Goal: Transaction & Acquisition: Purchase product/service

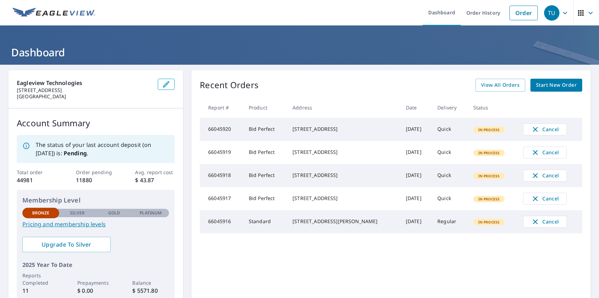
click at [546, 13] on div "TU" at bounding box center [551, 12] width 15 height 15
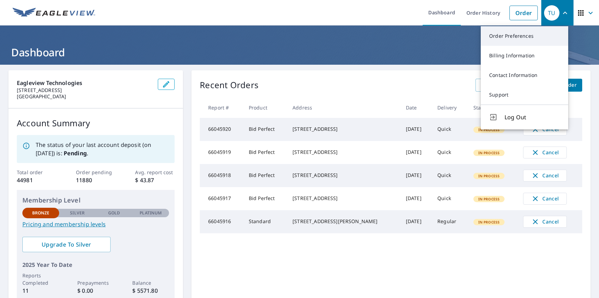
click at [524, 36] on link "Order Preferences" at bounding box center [524, 36] width 87 height 20
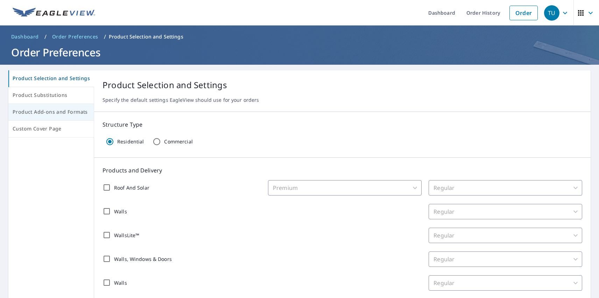
click at [50, 112] on span "Product Add-ons and Formats" at bounding box center [51, 112] width 77 height 9
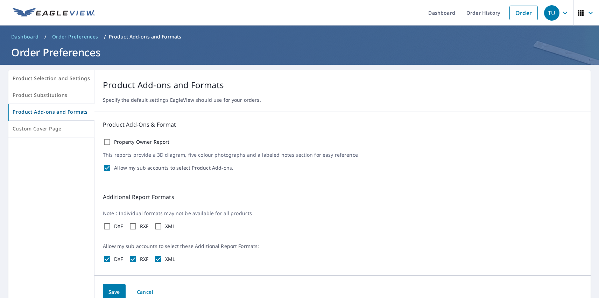
click at [140, 142] on label "Property Owner Report" at bounding box center [142, 142] width 56 height 6
click at [111, 142] on input "Property Owner Report" at bounding box center [107, 142] width 8 height 8
checkbox input "true"
click at [117, 226] on label "DXF" at bounding box center [118, 226] width 9 height 6
click at [111, 226] on input "DXF" at bounding box center [107, 226] width 8 height 8
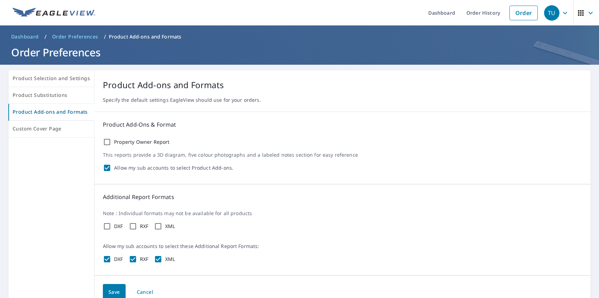
checkbox input "true"
click at [142, 226] on label "RXF" at bounding box center [144, 226] width 9 height 6
click at [137, 226] on input "RXF" at bounding box center [133, 226] width 8 height 8
checkbox input "true"
click at [169, 226] on label "XML" at bounding box center [170, 226] width 10 height 6
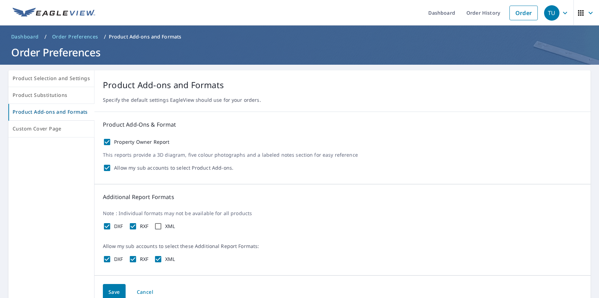
click at [162, 226] on input "XML" at bounding box center [158, 226] width 8 height 8
checkbox input "true"
click at [112, 291] on span "Save" at bounding box center [114, 292] width 12 height 9
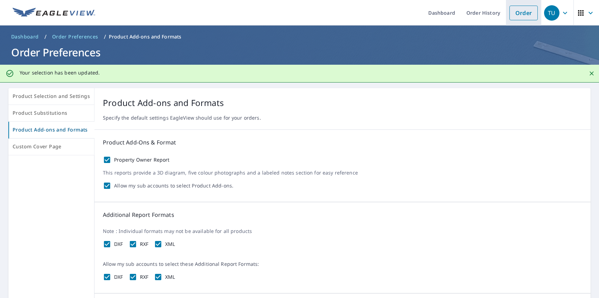
click at [518, 13] on link "Order" at bounding box center [523, 13] width 28 height 15
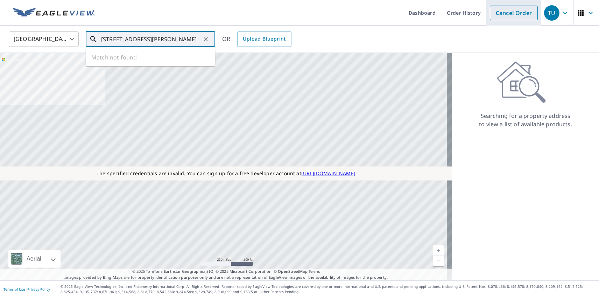
type input "[STREET_ADDRESS][PERSON_NAME]"
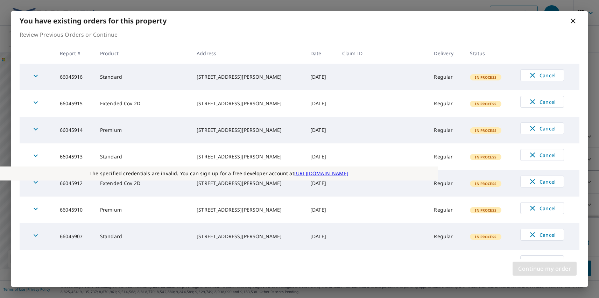
click at [544, 269] on span "Continue my order" at bounding box center [544, 269] width 53 height 10
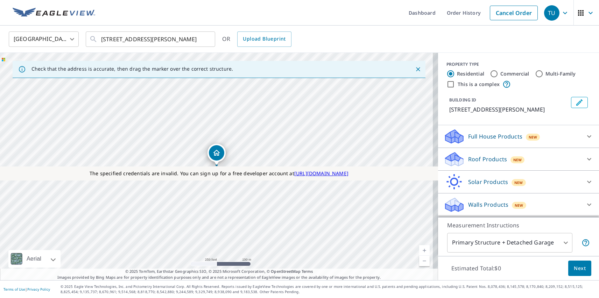
click at [481, 159] on p "Roof Products" at bounding box center [487, 159] width 39 height 8
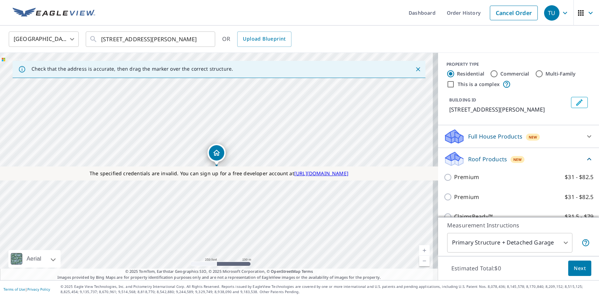
click at [461, 197] on p "Premium" at bounding box center [466, 197] width 25 height 9
click at [454, 197] on input "Premium $31 - $82.5" at bounding box center [448, 197] width 10 height 8
checkbox input "true"
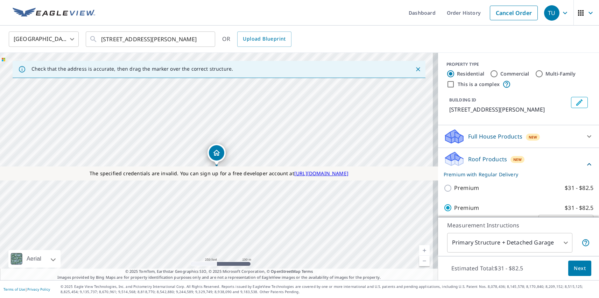
click at [574, 268] on span "Next" at bounding box center [580, 268] width 12 height 9
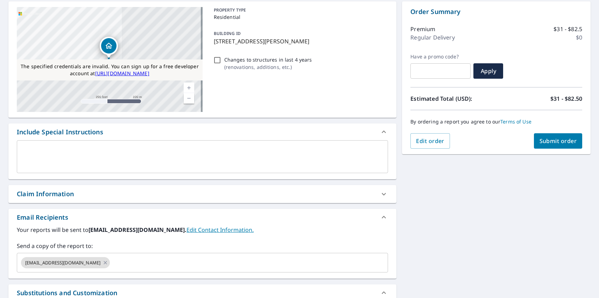
click at [552, 141] on span "Submit order" at bounding box center [557, 141] width 37 height 8
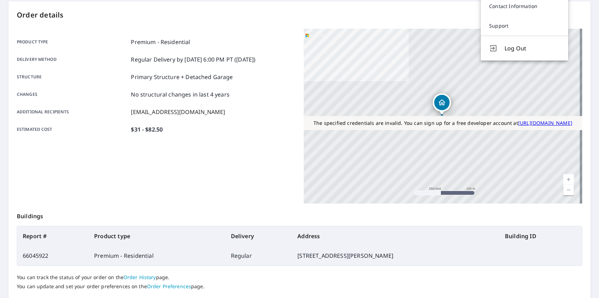
scroll to position [5, 0]
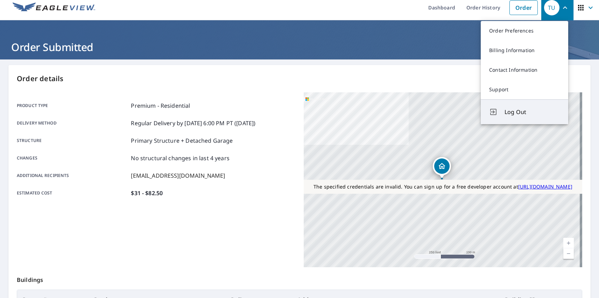
click at [532, 112] on span "Log Out" at bounding box center [531, 112] width 55 height 8
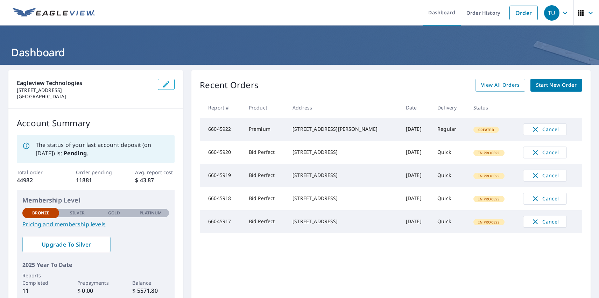
click at [546, 13] on div "TU" at bounding box center [551, 12] width 15 height 15
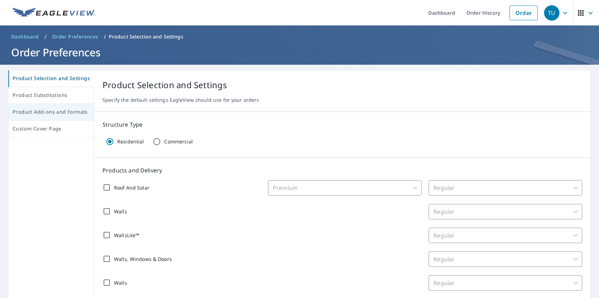
click at [50, 112] on span "Product Add-ons and Formats" at bounding box center [51, 112] width 77 height 9
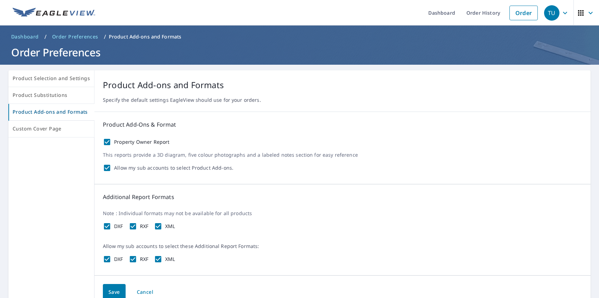
click at [140, 142] on label "Property Owner Report" at bounding box center [142, 142] width 56 height 6
click at [111, 142] on input "Property Owner Report" at bounding box center [107, 142] width 8 height 8
checkbox input "false"
click at [117, 226] on label "DXF" at bounding box center [118, 226] width 9 height 6
click at [111, 226] on input "DXF" at bounding box center [107, 226] width 8 height 8
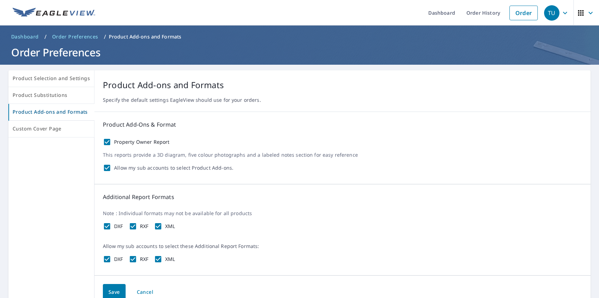
checkbox input "false"
click at [142, 226] on label "RXF" at bounding box center [144, 226] width 9 height 6
click at [137, 226] on input "RXF" at bounding box center [133, 226] width 8 height 8
checkbox input "false"
click at [169, 226] on label "XML" at bounding box center [170, 226] width 10 height 6
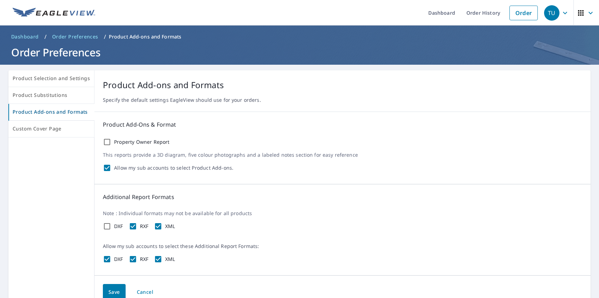
click at [162, 226] on input "XML" at bounding box center [158, 226] width 8 height 8
checkbox input "false"
click at [112, 291] on span "Save" at bounding box center [114, 292] width 12 height 9
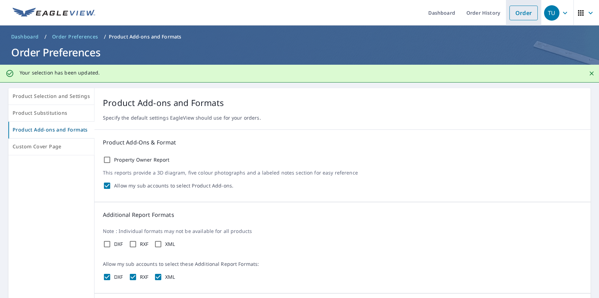
click at [518, 13] on link "Order" at bounding box center [523, 13] width 28 height 15
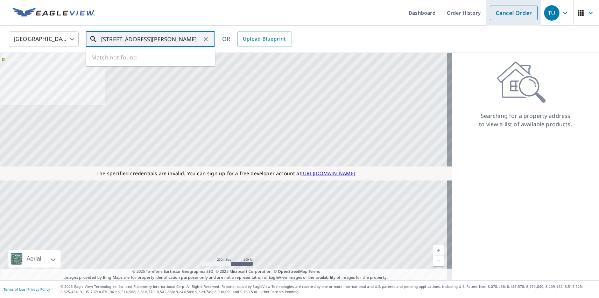
type input "[STREET_ADDRESS][PERSON_NAME]"
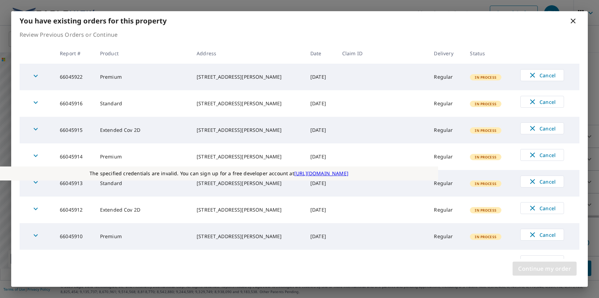
click at [544, 269] on span "Continue my order" at bounding box center [544, 269] width 53 height 10
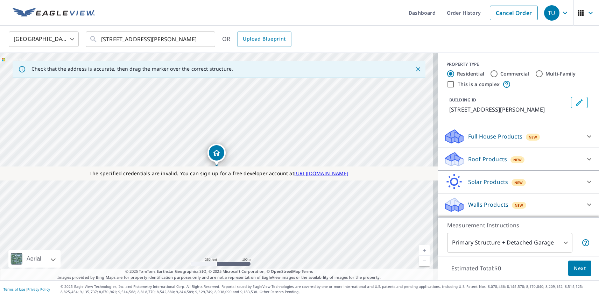
click at [481, 159] on p "Roof Products" at bounding box center [487, 159] width 39 height 8
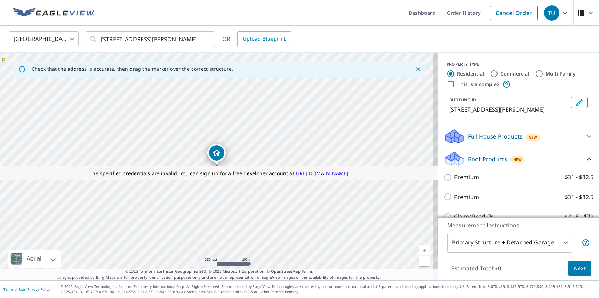
click at [461, 197] on p "Premium" at bounding box center [466, 197] width 25 height 9
click at [454, 197] on input "Premium $31 - $82.5" at bounding box center [448, 197] width 10 height 8
checkbox input "true"
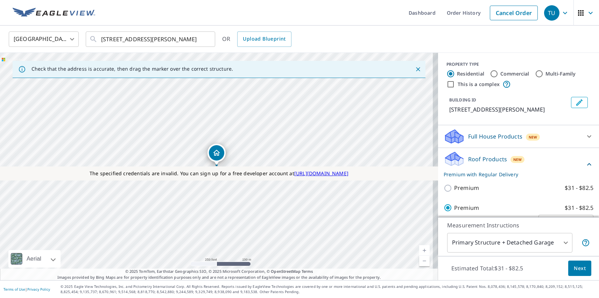
click at [574, 268] on span "Next" at bounding box center [580, 268] width 12 height 9
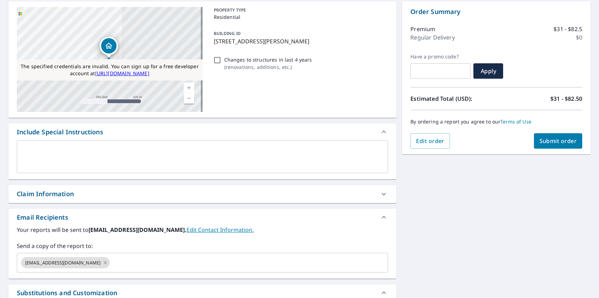
click at [552, 141] on span "Submit order" at bounding box center [557, 141] width 37 height 8
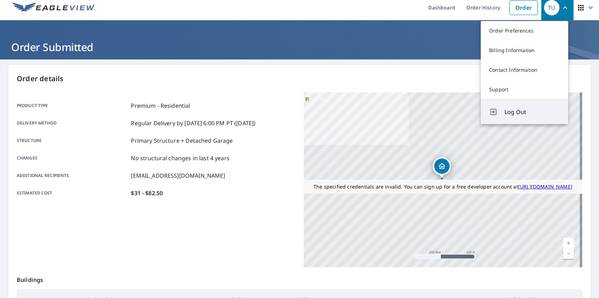
click at [532, 112] on span "Log Out" at bounding box center [531, 112] width 55 height 8
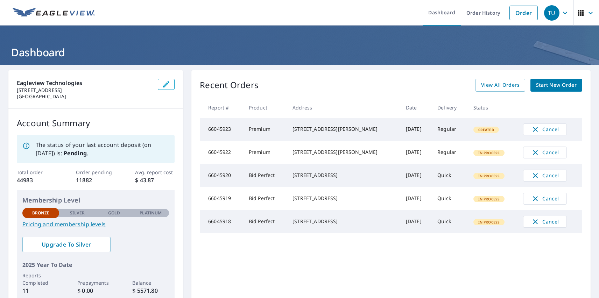
click at [546, 13] on div "TU" at bounding box center [551, 12] width 15 height 15
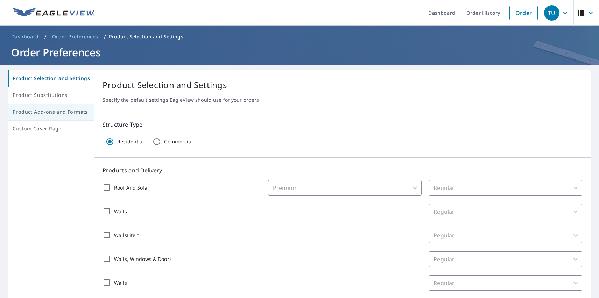
click at [50, 112] on span "Product Add-ons and Formats" at bounding box center [51, 112] width 77 height 9
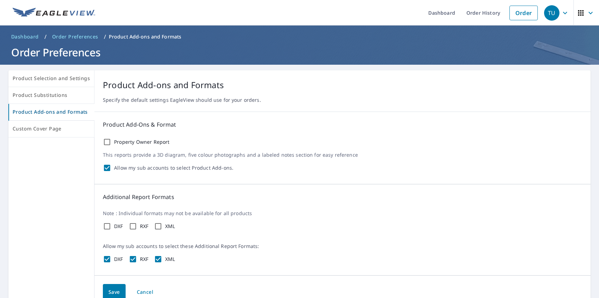
click at [140, 142] on label "Property Owner Report" at bounding box center [142, 142] width 56 height 6
click at [111, 142] on input "Property Owner Report" at bounding box center [107, 142] width 8 height 8
checkbox input "true"
click at [117, 226] on label "DXF" at bounding box center [118, 226] width 9 height 6
click at [111, 226] on input "DXF" at bounding box center [107, 226] width 8 height 8
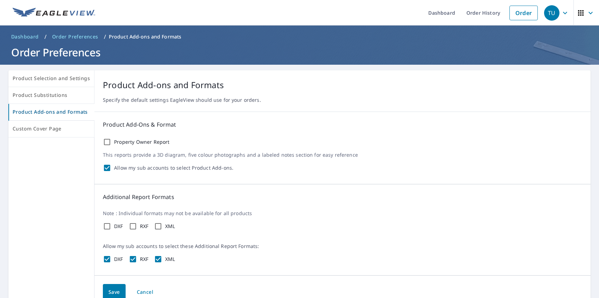
checkbox input "true"
click at [142, 226] on label "RXF" at bounding box center [144, 226] width 9 height 6
click at [137, 226] on input "RXF" at bounding box center [133, 226] width 8 height 8
checkbox input "true"
click at [169, 226] on label "XML" at bounding box center [170, 226] width 10 height 6
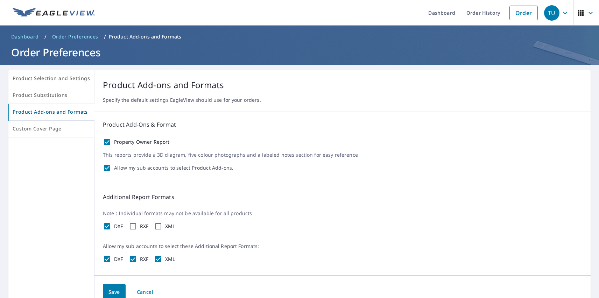
click at [162, 226] on input "XML" at bounding box center [158, 226] width 8 height 8
checkbox input "true"
click at [112, 291] on span "Save" at bounding box center [114, 292] width 12 height 9
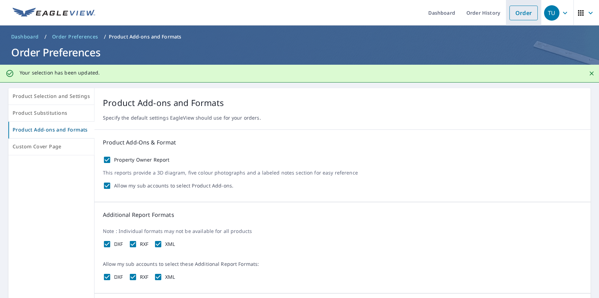
click at [518, 13] on link "Order" at bounding box center [523, 13] width 28 height 15
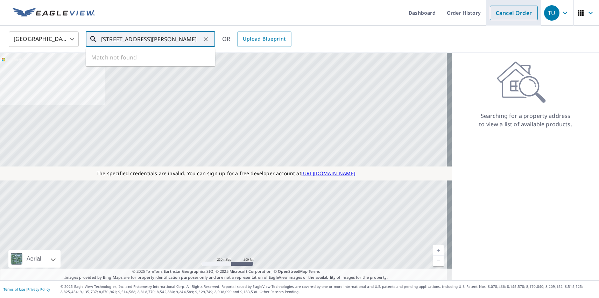
type input "[STREET_ADDRESS][PERSON_NAME]"
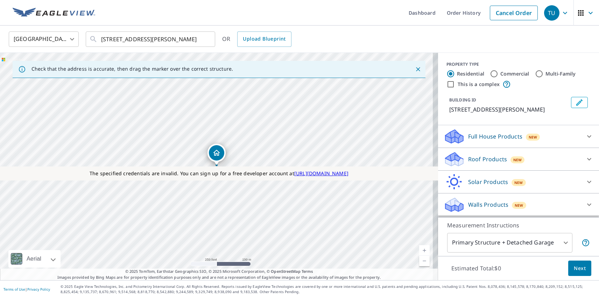
click at [546, 13] on div "TU" at bounding box center [551, 12] width 15 height 15
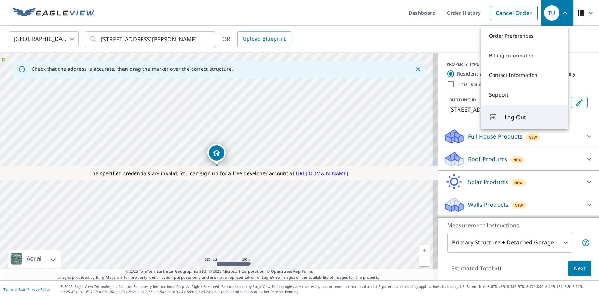
click at [532, 117] on span "Log Out" at bounding box center [531, 117] width 55 height 8
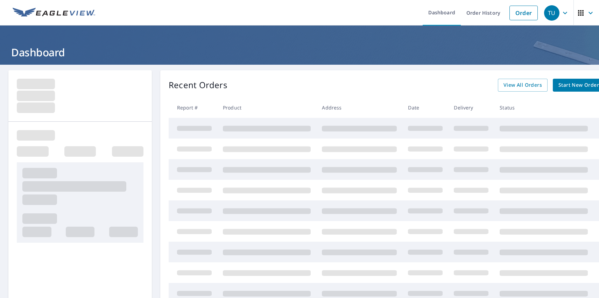
click at [546, 13] on div "TU" at bounding box center [551, 12] width 15 height 15
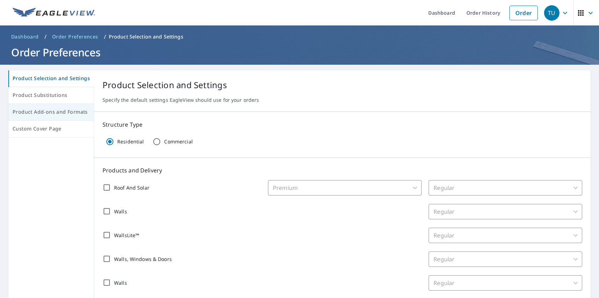
click at [50, 112] on span "Product Add-ons and Formats" at bounding box center [51, 112] width 77 height 9
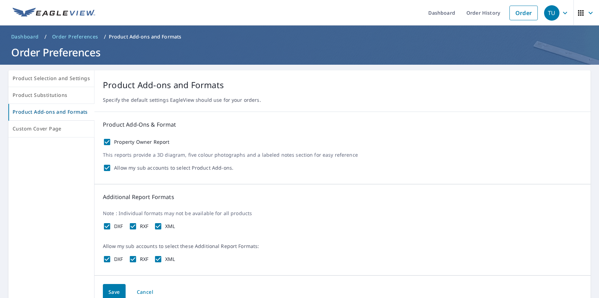
click at [140, 142] on label "Property Owner Report" at bounding box center [142, 142] width 56 height 6
click at [111, 142] on input "Property Owner Report" at bounding box center [107, 142] width 8 height 8
checkbox input "false"
click at [117, 226] on label "DXF" at bounding box center [118, 226] width 9 height 6
click at [111, 226] on input "DXF" at bounding box center [107, 226] width 8 height 8
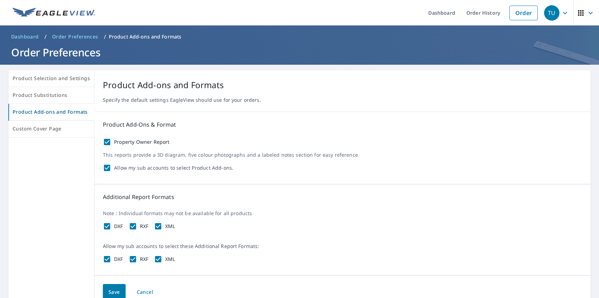
checkbox input "false"
click at [142, 226] on label "RXF" at bounding box center [144, 226] width 9 height 6
click at [137, 226] on input "RXF" at bounding box center [133, 226] width 8 height 8
checkbox input "false"
click at [169, 226] on label "XML" at bounding box center [170, 226] width 10 height 6
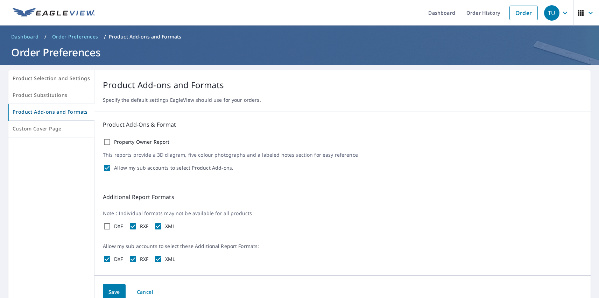
click at [162, 226] on input "XML" at bounding box center [158, 226] width 8 height 8
checkbox input "false"
click at [112, 291] on span "Save" at bounding box center [114, 292] width 12 height 9
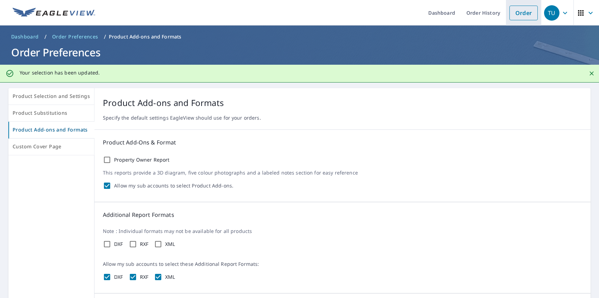
click at [518, 13] on link "Order" at bounding box center [523, 13] width 28 height 15
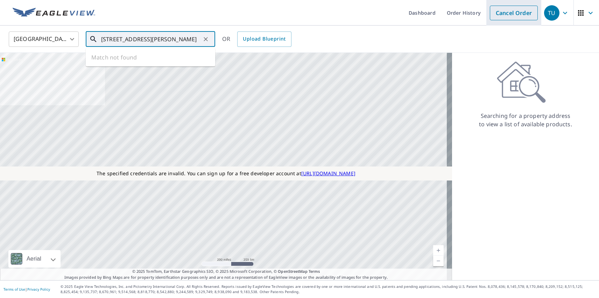
type input "[STREET_ADDRESS][PERSON_NAME]"
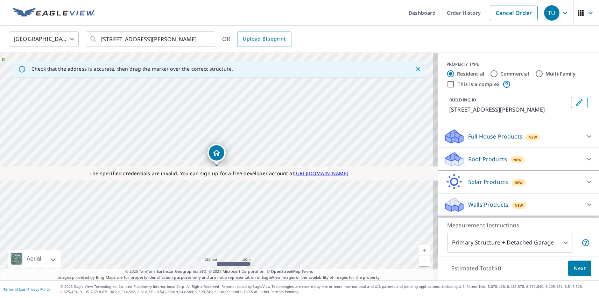
click at [546, 13] on div "TU" at bounding box center [551, 12] width 15 height 15
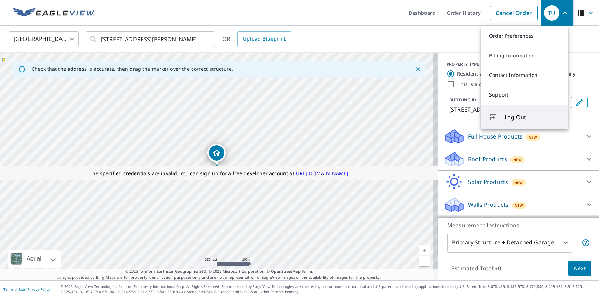
click at [532, 117] on span "Log Out" at bounding box center [531, 117] width 55 height 8
